Goal: Information Seeking & Learning: Find specific page/section

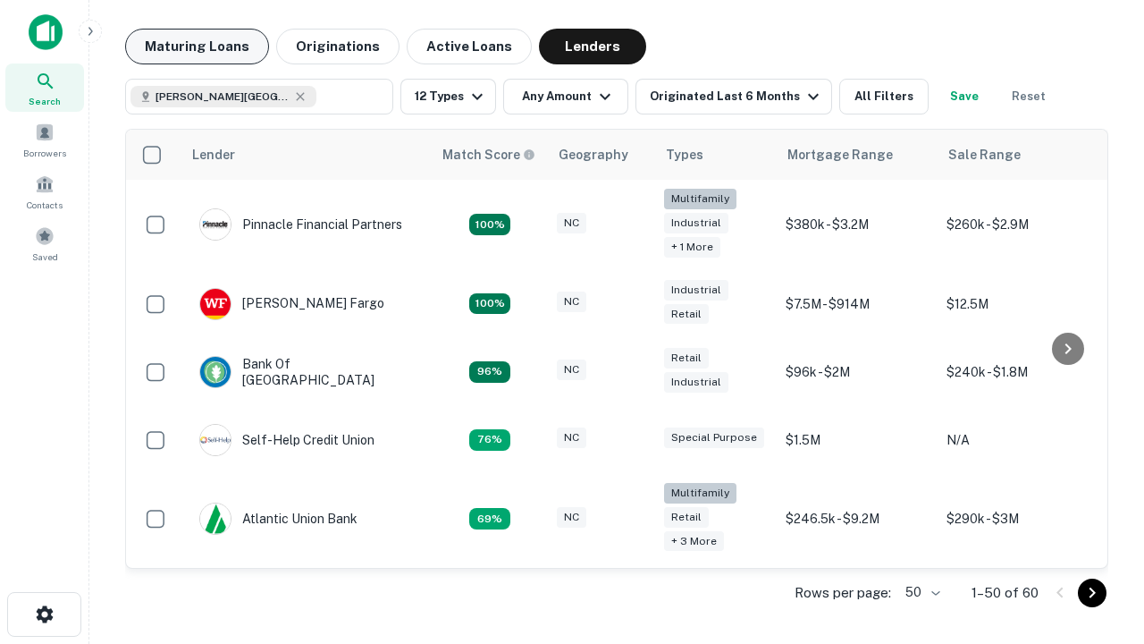
click at [197, 46] on button "Maturing Loans" at bounding box center [197, 47] width 144 height 36
